Goal: Check status: Check status

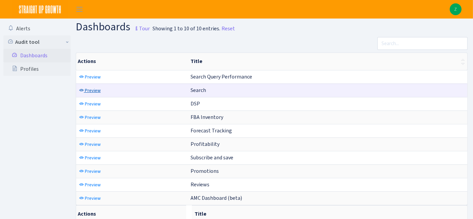
click at [90, 90] on span "Preview" at bounding box center [93, 90] width 16 height 6
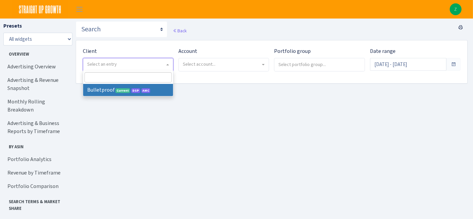
click at [153, 64] on span "Select an entry" at bounding box center [126, 64] width 78 height 7
select select "409"
select select
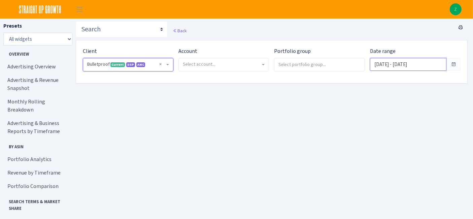
click at [394, 69] on input "Sep 11, 2025 - Oct 10, 2025" at bounding box center [408, 64] width 76 height 13
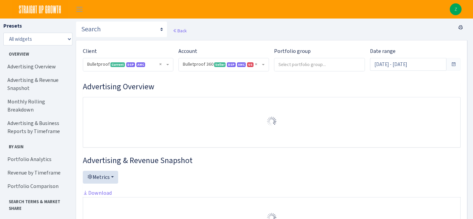
select select "3235730245795869"
click at [412, 64] on input "Sep 14, 2025 - Oct 13, 2025" at bounding box center [408, 64] width 76 height 13
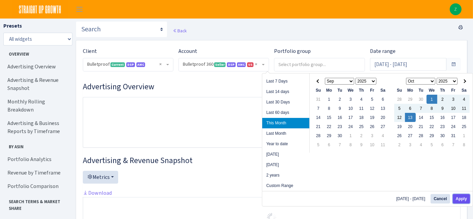
click at [462, 198] on button "Apply" at bounding box center [461, 198] width 17 height 9
type input "Oct 1, 2025 - Oct 13, 2025"
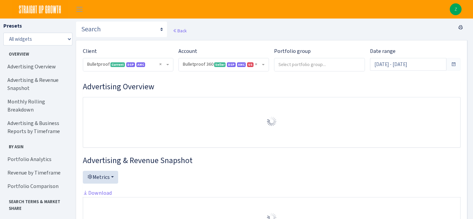
select select "3235730245795869"
click at [13, 153] on link "Portfolio Analytics" at bounding box center [36, 159] width 67 height 13
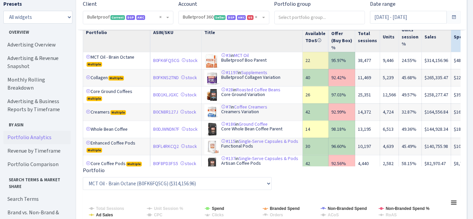
scroll to position [571, 0]
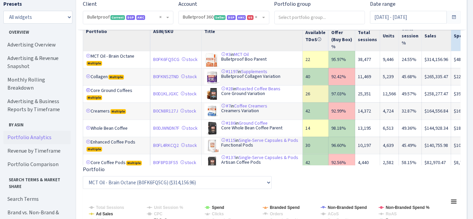
click at [87, 93] on link at bounding box center [88, 90] width 5 height 5
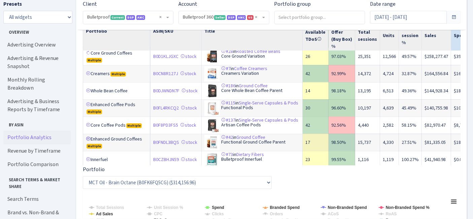
click at [87, 141] on link at bounding box center [88, 138] width 5 height 5
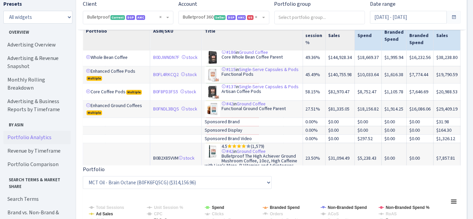
scroll to position [449, 96]
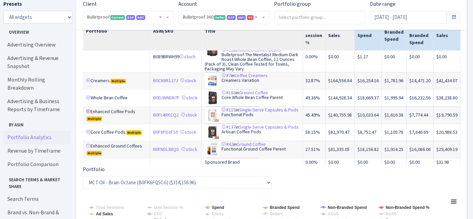
click at [87, 114] on link at bounding box center [88, 111] width 5 height 5
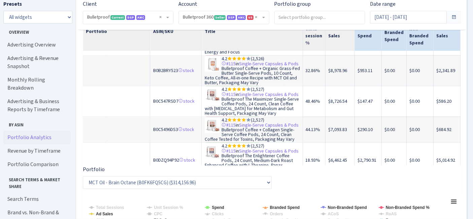
scroll to position [674, 96]
